Goal: Information Seeking & Learning: Learn about a topic

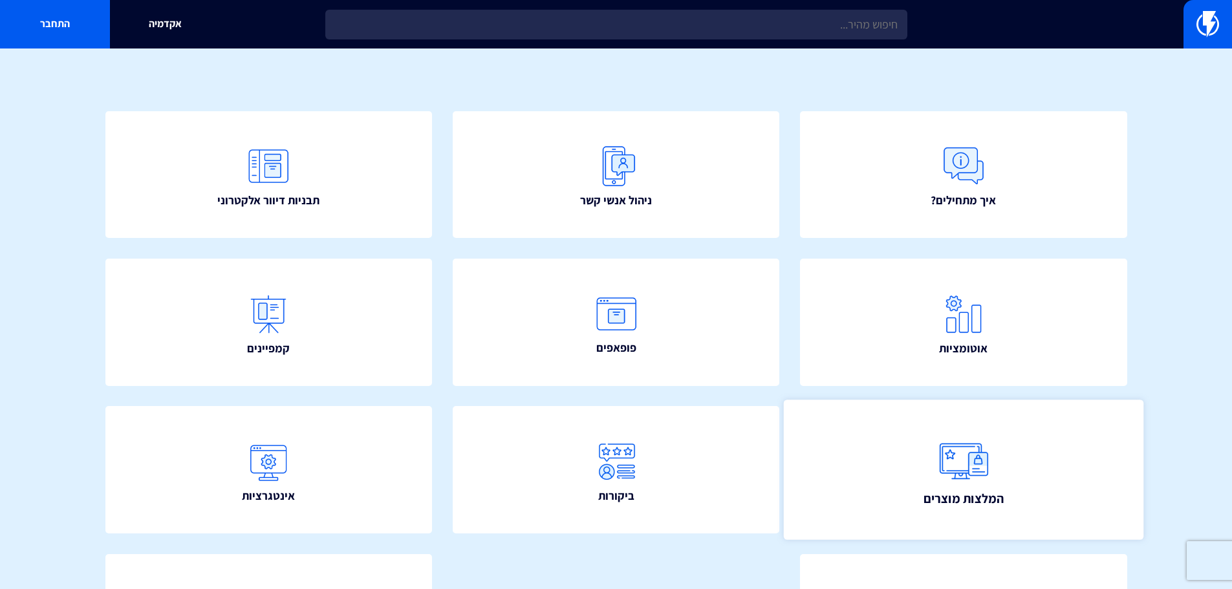
scroll to position [40, 0]
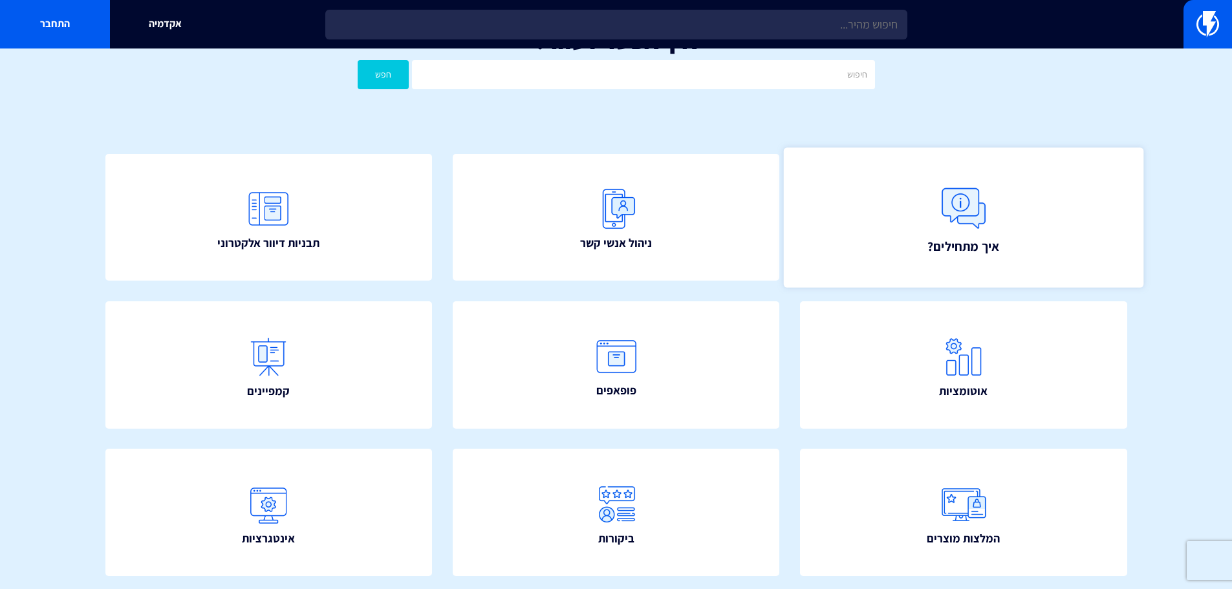
click at [890, 226] on link "איך מתחילים?" at bounding box center [964, 217] width 360 height 140
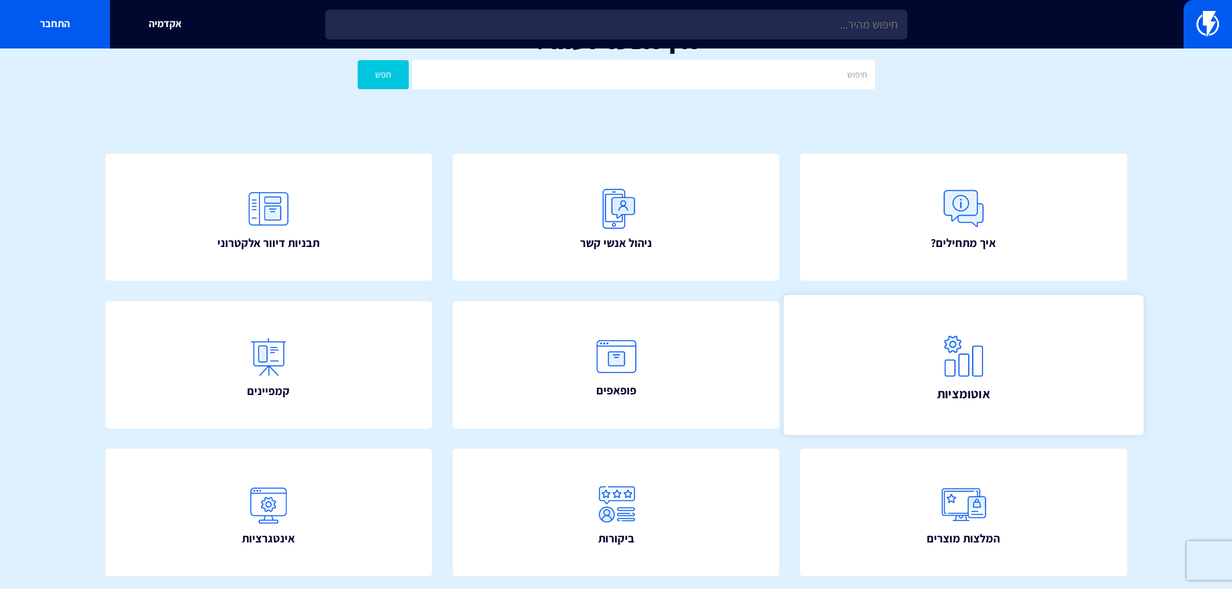
click at [1020, 365] on link "אוטומציות" at bounding box center [964, 365] width 360 height 140
